Goal: Navigation & Orientation: Understand site structure

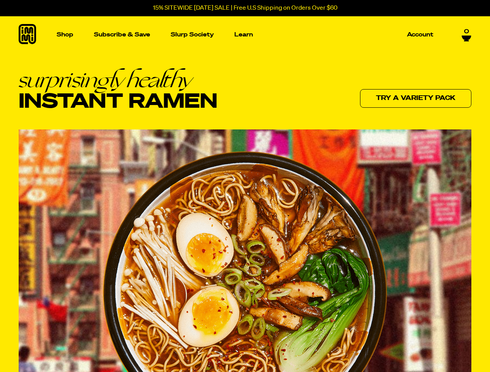
click at [245, 186] on img at bounding box center [245, 292] width 284 height 283
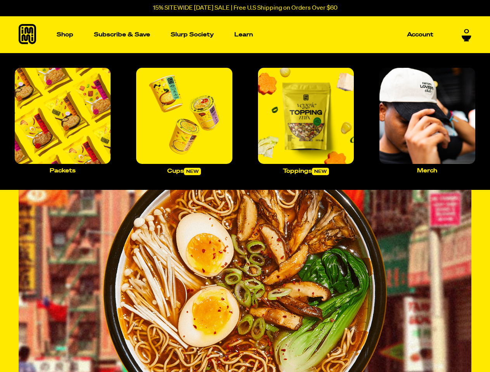
click at [65, 35] on p "Shop" at bounding box center [65, 35] width 17 height 6
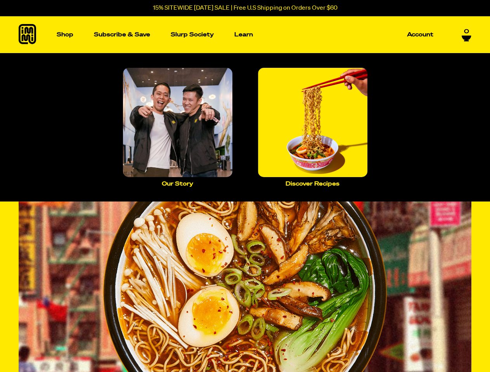
click at [243, 35] on p "Learn" at bounding box center [243, 35] width 19 height 6
